Goal: Information Seeking & Learning: Check status

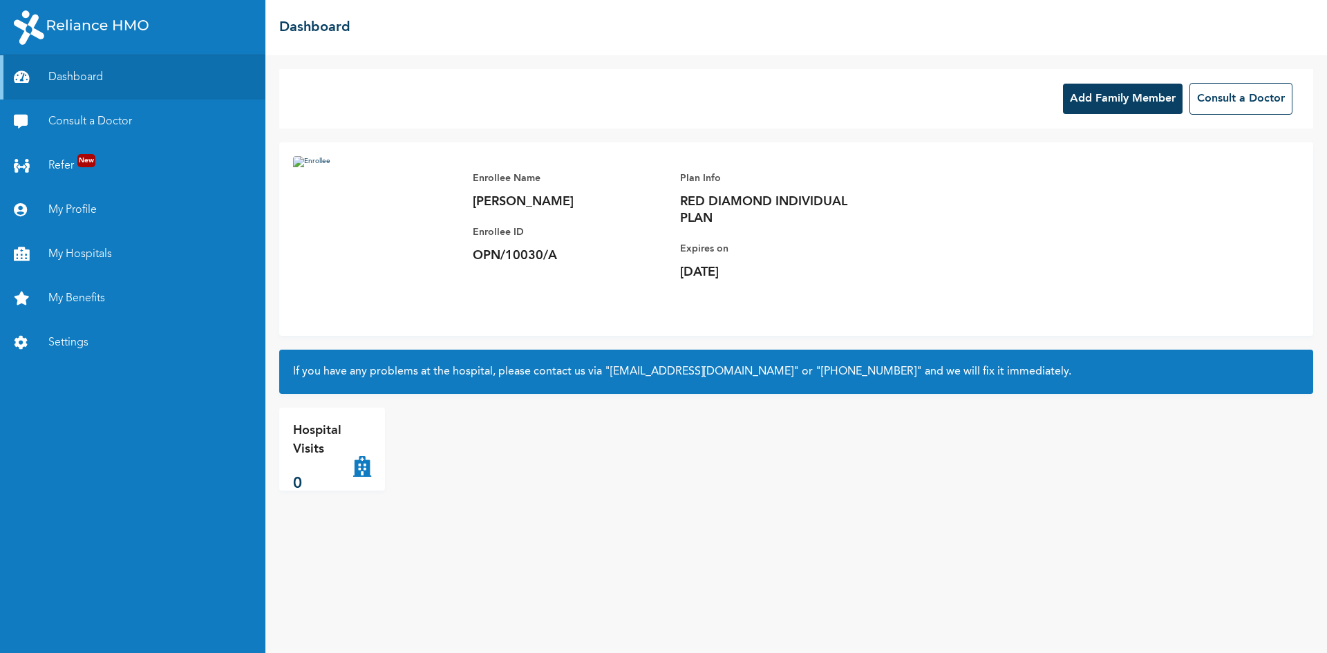
click at [80, 119] on link "Consult a Doctor" at bounding box center [132, 122] width 265 height 44
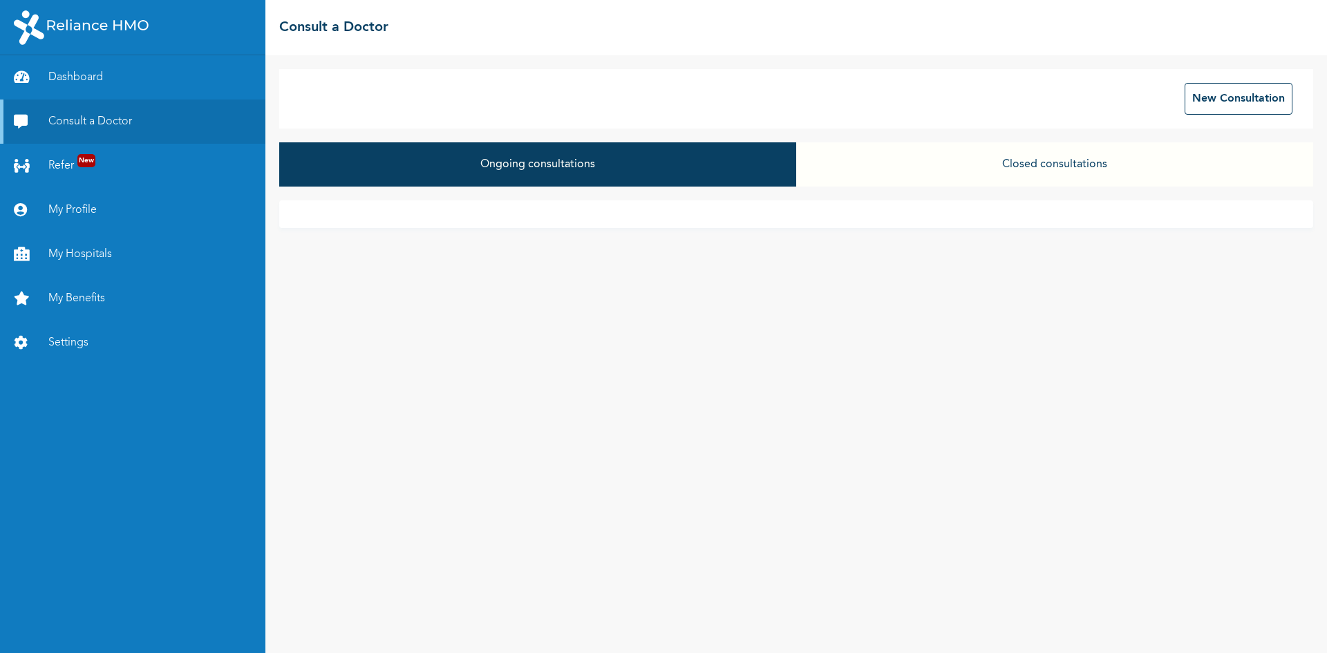
click at [993, 172] on button "Closed consultations" at bounding box center [1054, 164] width 517 height 44
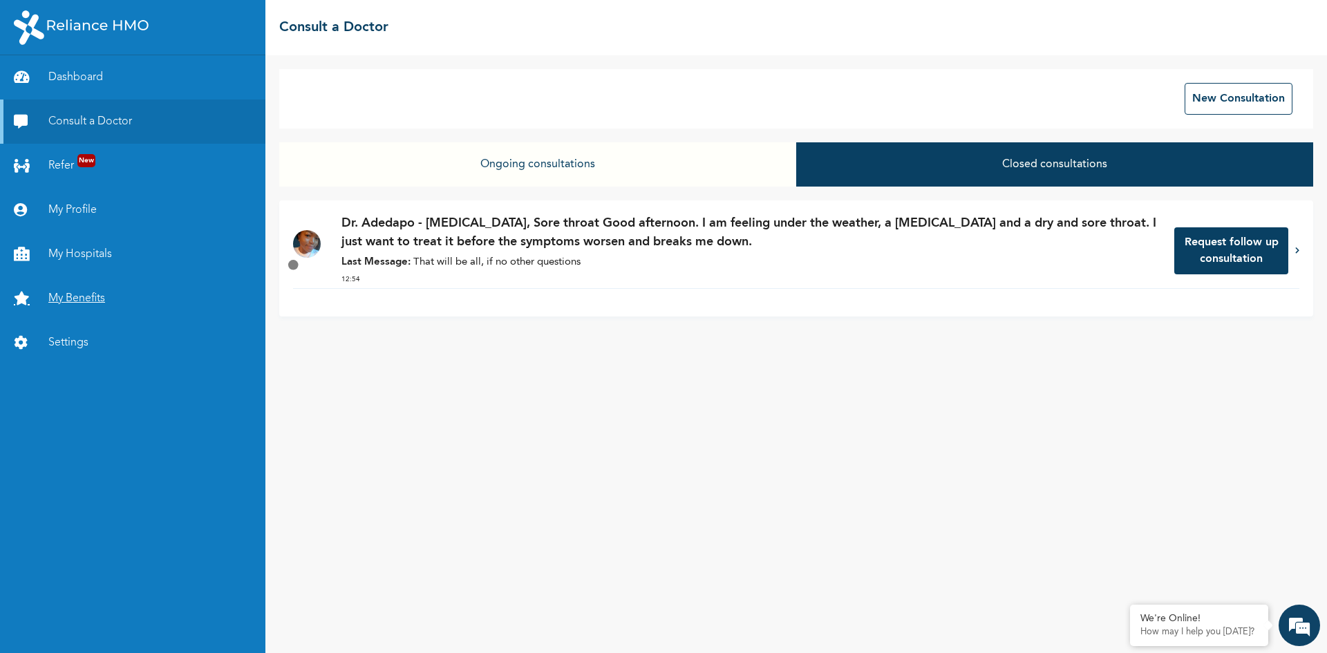
click at [66, 295] on link "My Benefits" at bounding box center [132, 298] width 265 height 44
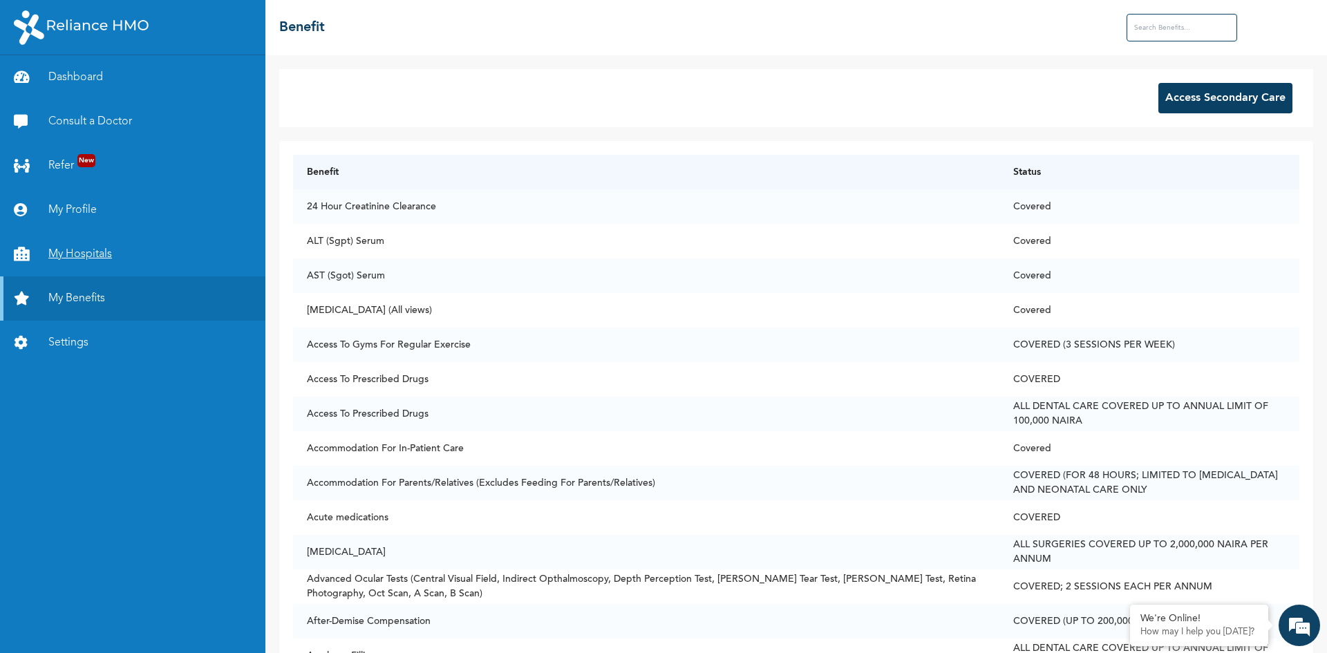
click at [104, 262] on link "My Hospitals" at bounding box center [132, 254] width 265 height 44
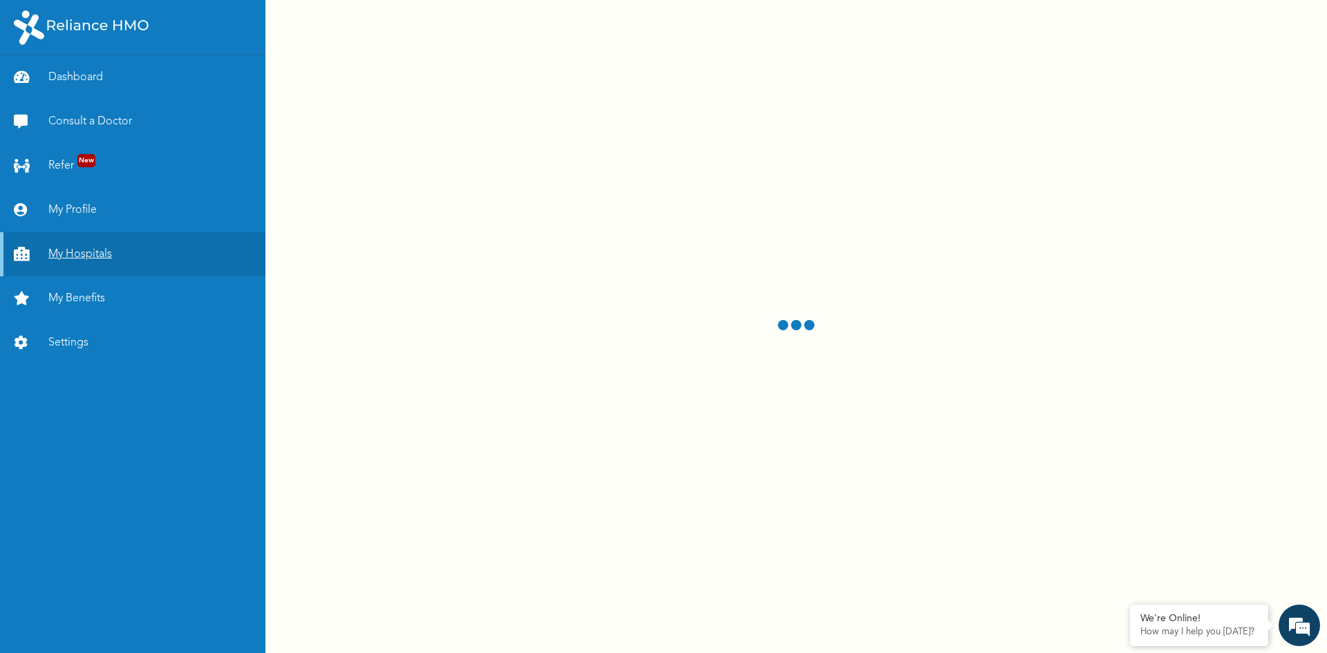
click at [88, 247] on link "My Hospitals" at bounding box center [132, 254] width 265 height 44
click at [93, 214] on link "My Profile" at bounding box center [132, 210] width 265 height 44
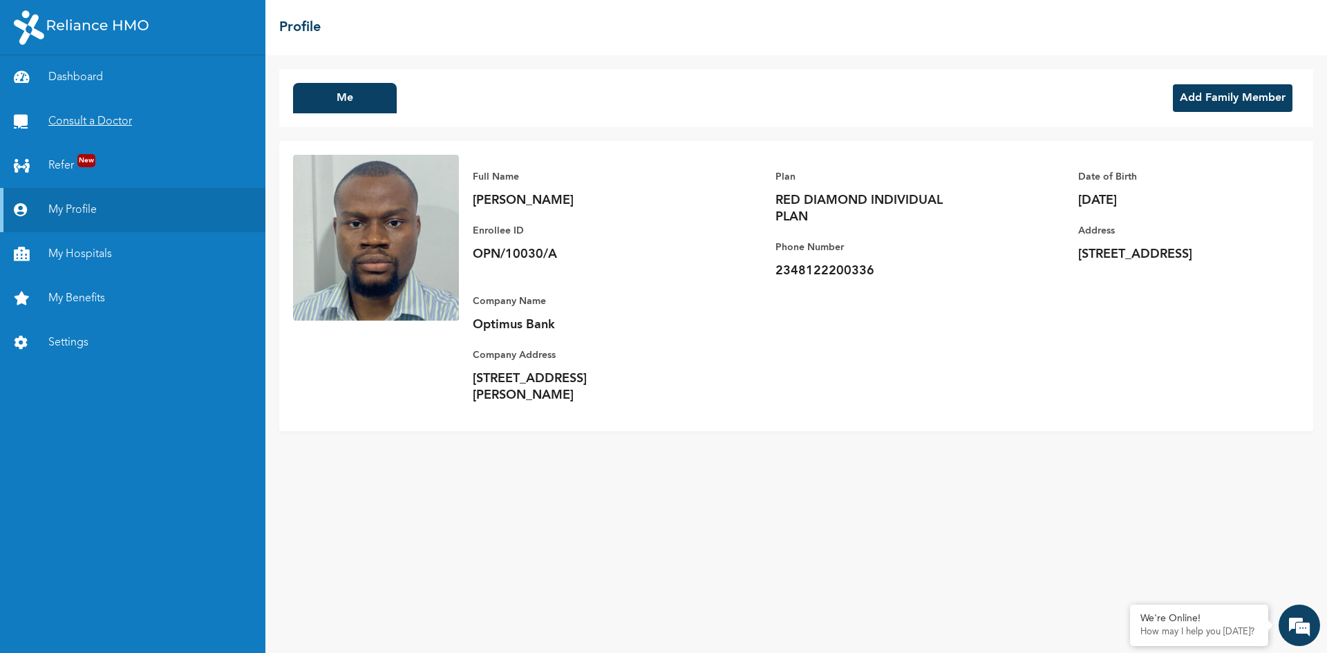
click at [188, 117] on link "Consult a Doctor" at bounding box center [132, 122] width 265 height 44
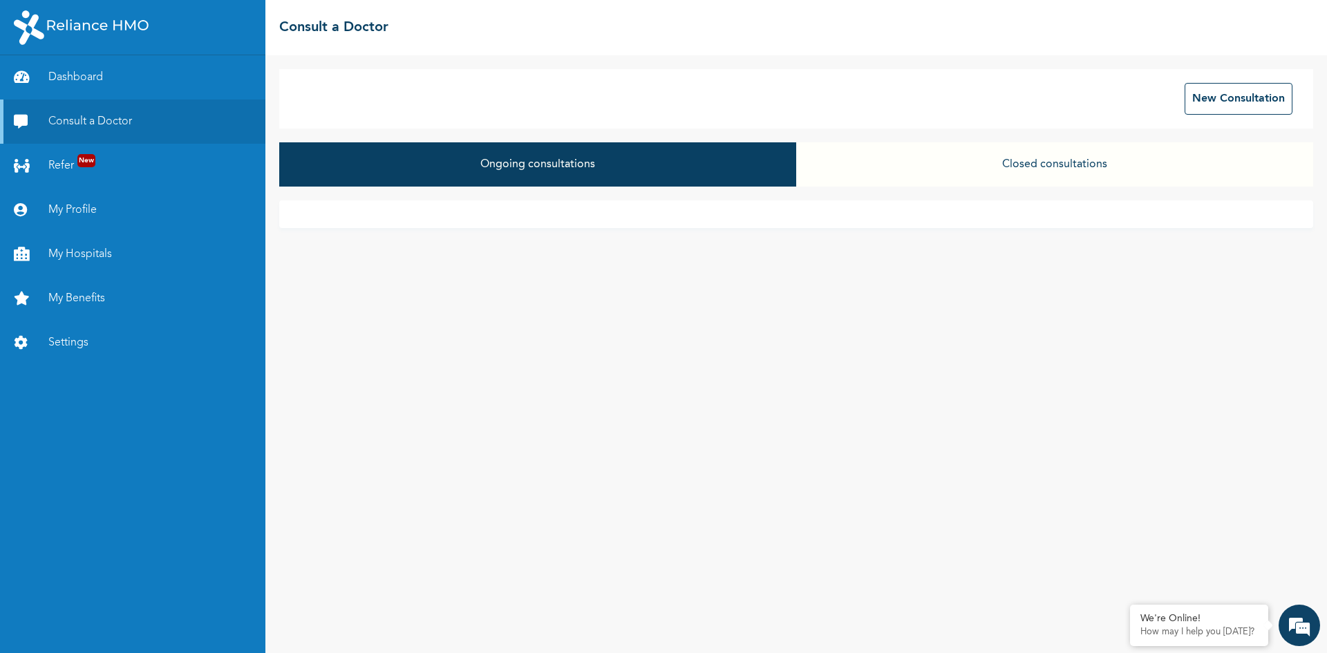
click at [927, 160] on button "Closed consultations" at bounding box center [1054, 164] width 517 height 44
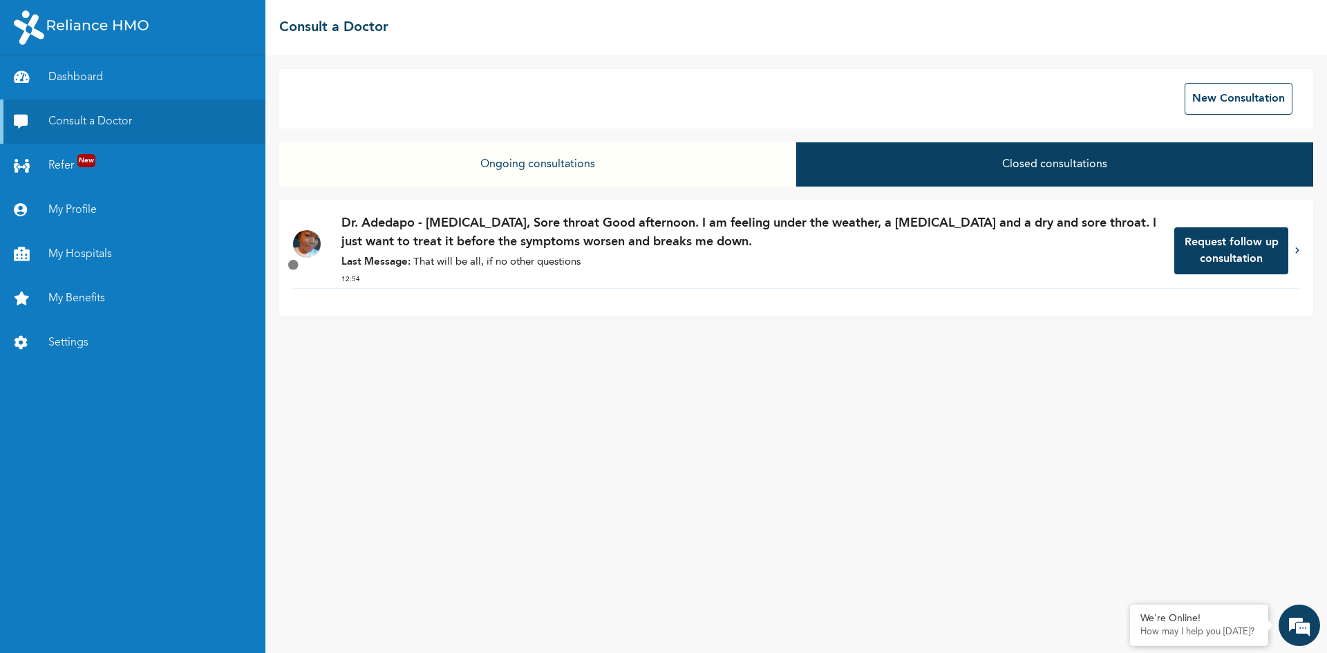
click at [910, 243] on p "Dr. Adedapo - [MEDICAL_DATA], Sore throat Good afternoon. I am feeling under th…" at bounding box center [750, 232] width 819 height 37
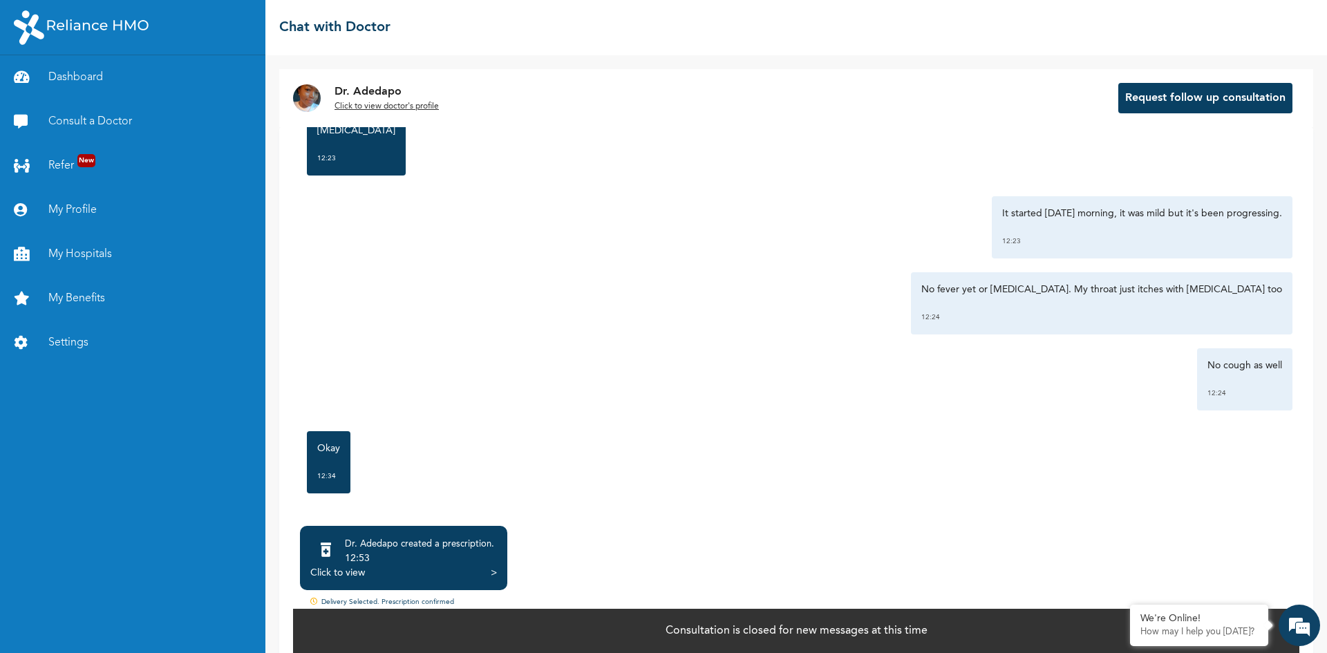
scroll to position [1244, 0]
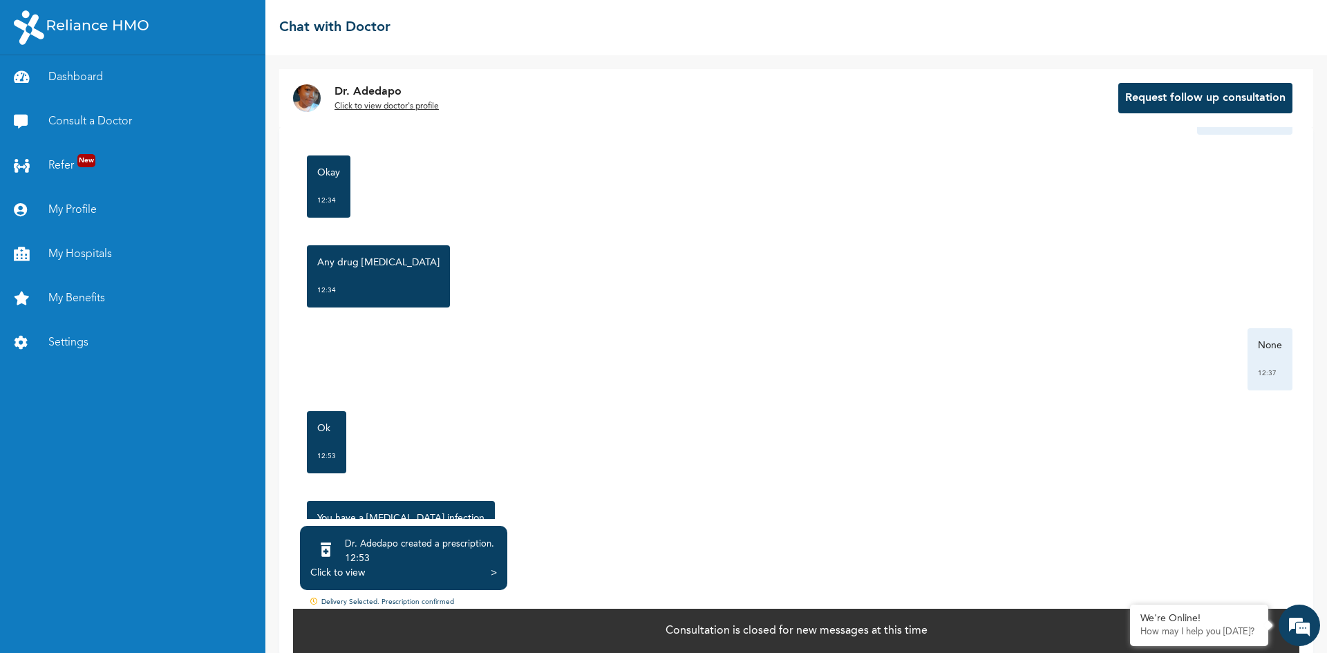
click at [349, 576] on div "Click to view" at bounding box center [337, 573] width 55 height 14
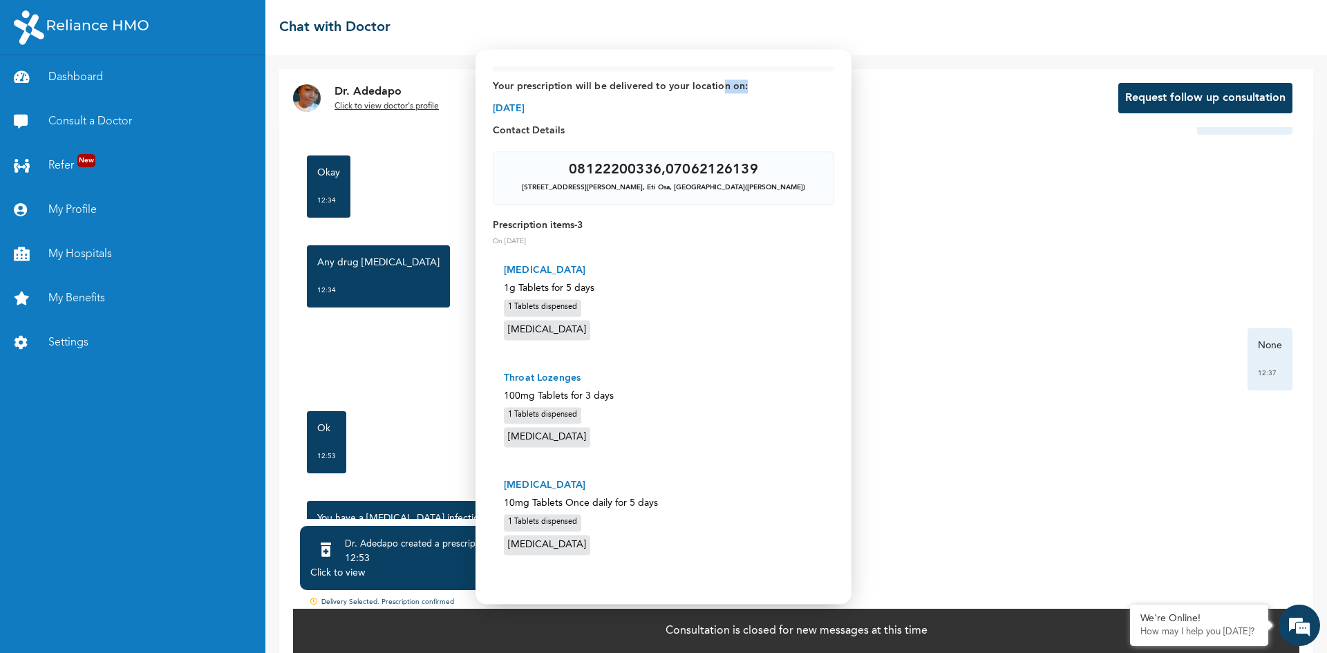
scroll to position [0, 0]
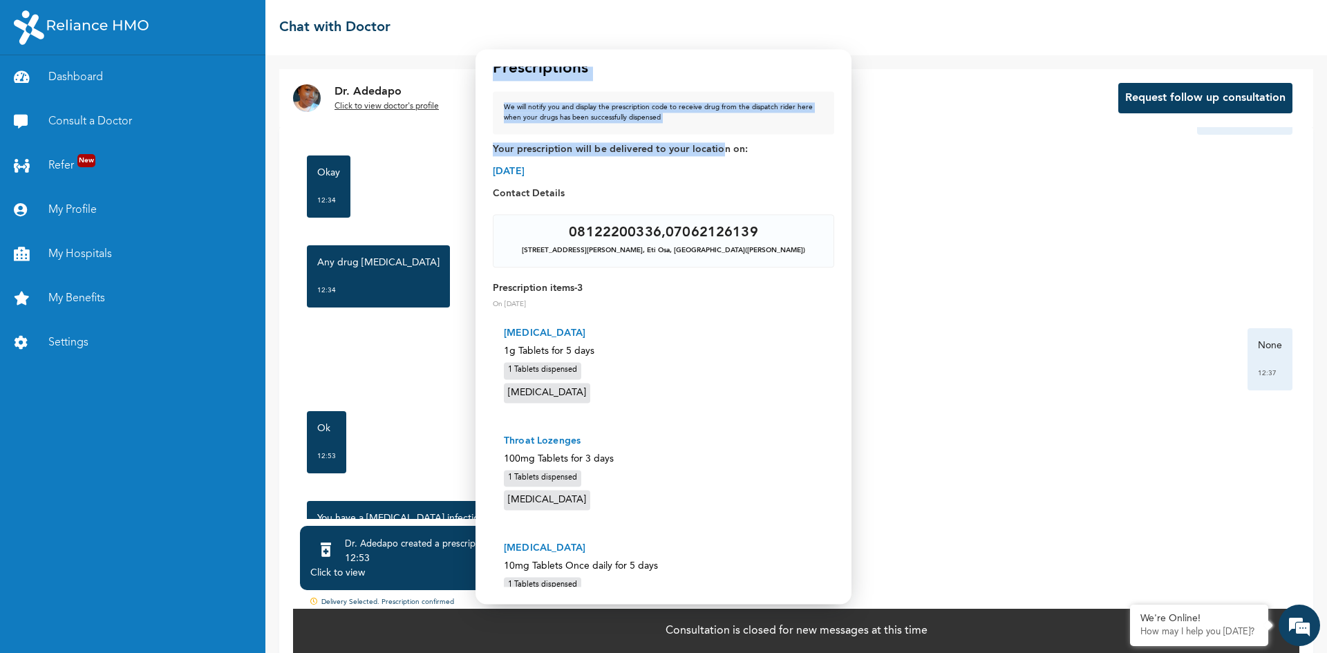
drag, startPoint x: 722, startPoint y: 88, endPoint x: 854, endPoint y: 71, distance: 133.2
click at [870, 65] on body "Dashboard Consult a Doctor Refer New My Profile My Hospitals My Benefits Settin…" at bounding box center [663, 326] width 1327 height 653
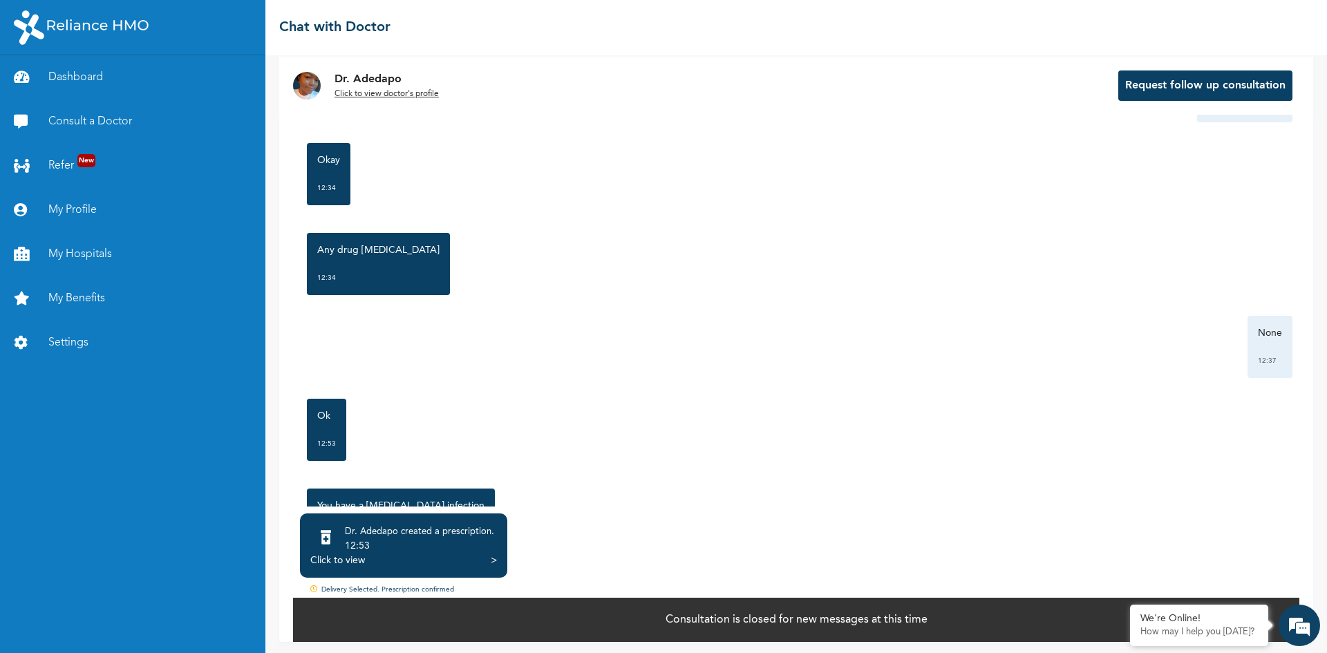
scroll to position [15, 0]
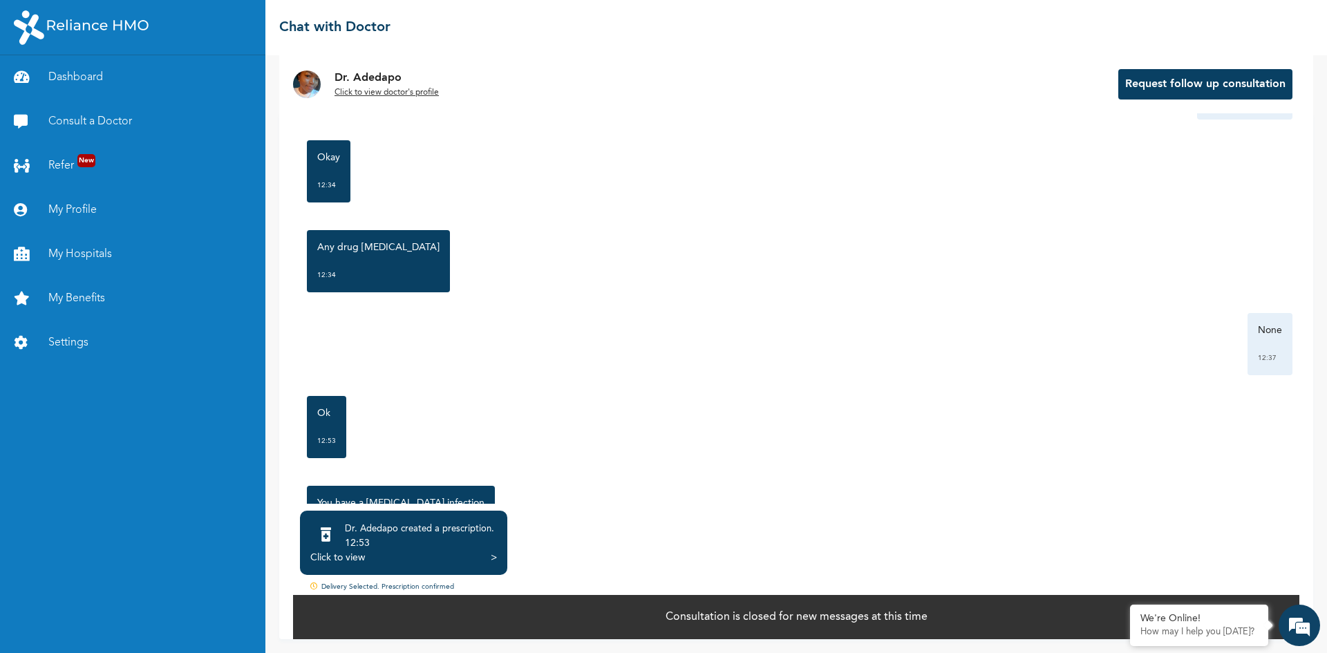
click at [423, 583] on div "Delivery Selected. Prescription confirmed" at bounding box center [796, 588] width 1006 height 12
click at [489, 558] on div "Click to view >" at bounding box center [403, 558] width 187 height 14
click at [357, 558] on div "Click to view" at bounding box center [337, 558] width 55 height 14
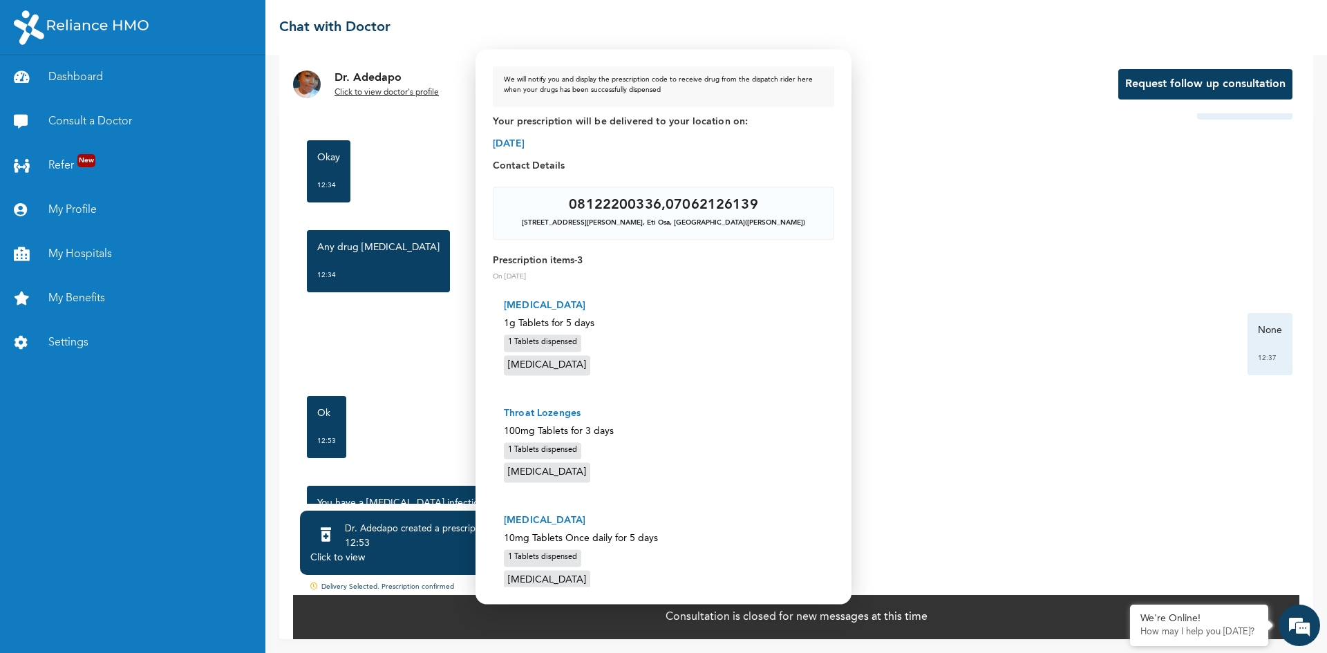
scroll to position [0, 0]
